Goal: Check status

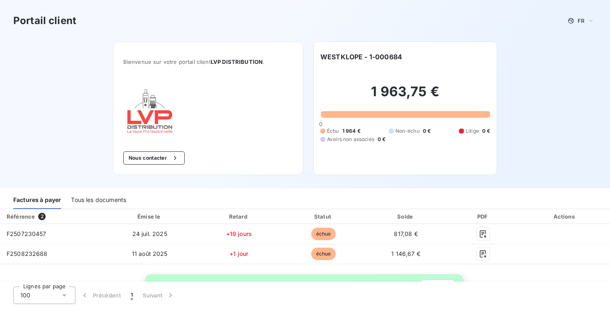
scroll to position [93, 0]
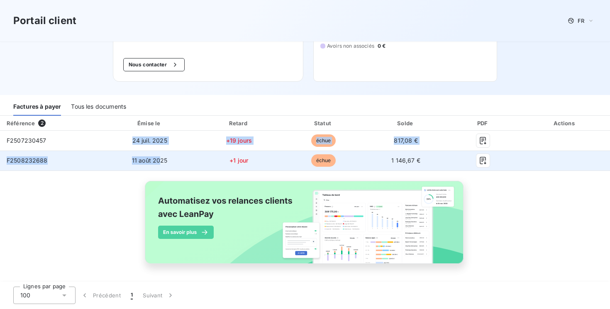
drag, startPoint x: 128, startPoint y: 143, endPoint x: 160, endPoint y: 162, distance: 37.5
click at [160, 162] on tbody "F2507230457 [DATE] +19 jours échue 817,08 € F2508232688 [DATE] +1 jour échue 1 …" at bounding box center [305, 151] width 610 height 40
click at [167, 163] on td "11 août 2025" at bounding box center [149, 161] width 93 height 20
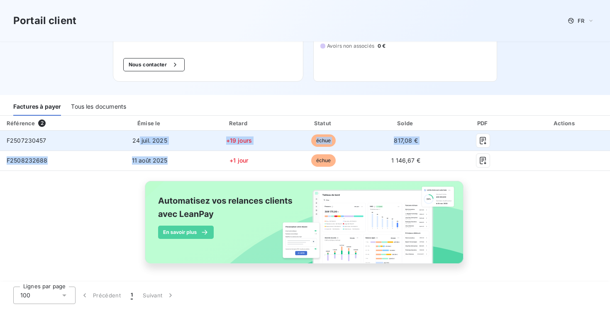
drag, startPoint x: 170, startPoint y: 162, endPoint x: 139, endPoint y: 139, distance: 38.9
click at [139, 139] on tbody "F2507230457 [DATE] +19 jours échue 817,08 € F2508232688 [DATE] +1 jour échue 1 …" at bounding box center [305, 151] width 610 height 40
click at [139, 139] on span "24 juil. 2025" at bounding box center [149, 140] width 35 height 7
